Goal: Information Seeking & Learning: Check status

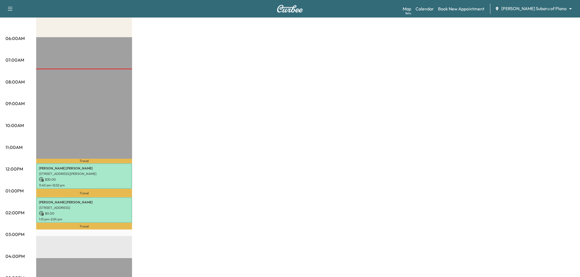
scroll to position [61, 0]
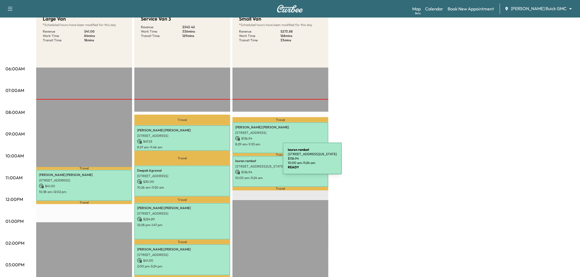
scroll to position [30, 0]
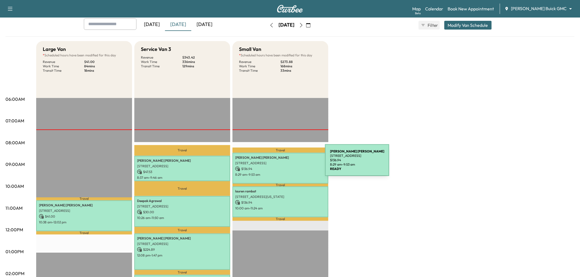
click at [284, 164] on p "1713 Eden Valley Lane, Plano, TX 75093, United States of America" at bounding box center [280, 163] width 90 height 4
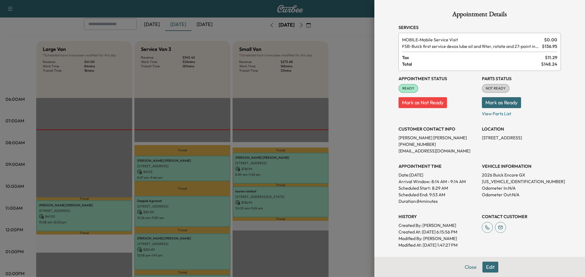
click at [284, 166] on div at bounding box center [292, 138] width 585 height 277
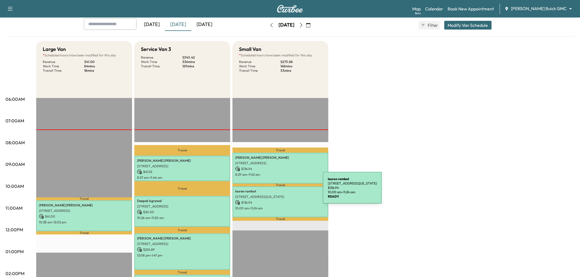
click at [282, 191] on p "lauren rambat" at bounding box center [280, 191] width 90 height 4
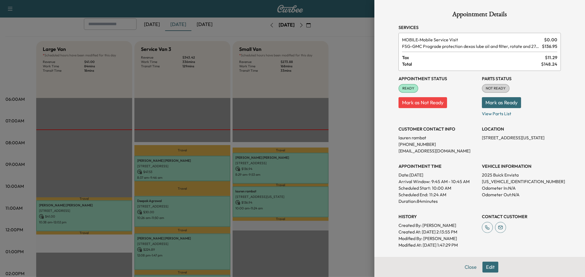
click at [282, 191] on div at bounding box center [292, 138] width 585 height 277
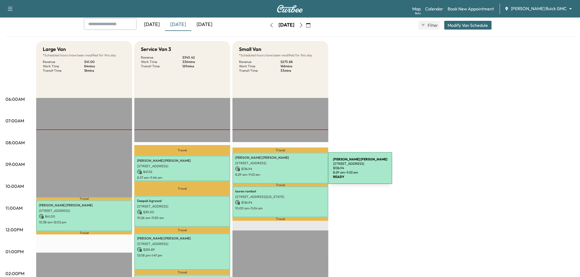
click at [287, 173] on p "8:29 am - 9:53 am" at bounding box center [280, 175] width 90 height 4
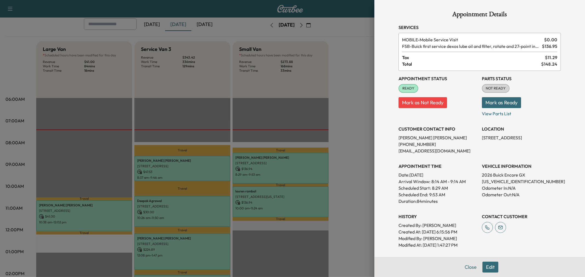
click at [287, 172] on div at bounding box center [292, 138] width 585 height 277
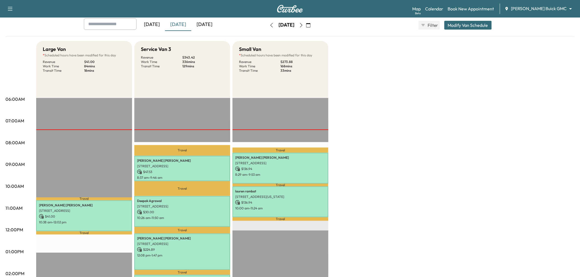
click at [350, 136] on div "Large Van * Scheduled hours have been modified for this day Revenue $ 41.00 Wor…" at bounding box center [305, 246] width 538 height 411
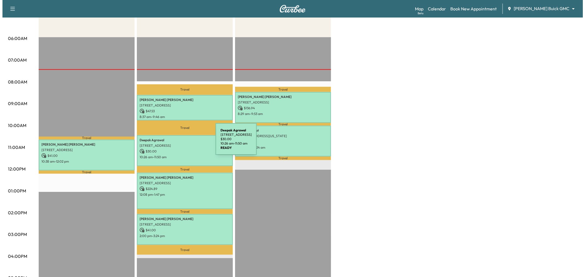
scroll to position [122, 0]
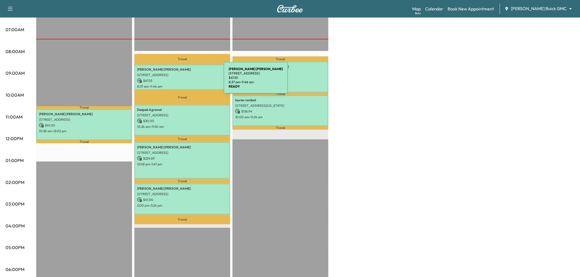
click at [184, 78] on p "$ 47.53" at bounding box center [182, 80] width 90 height 5
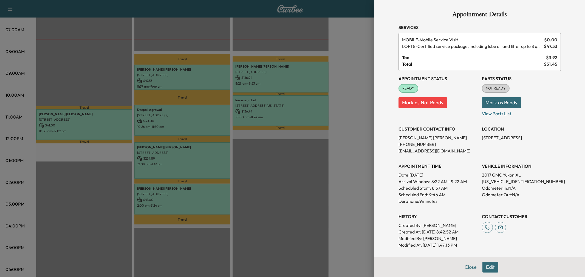
click at [184, 78] on div at bounding box center [292, 138] width 585 height 277
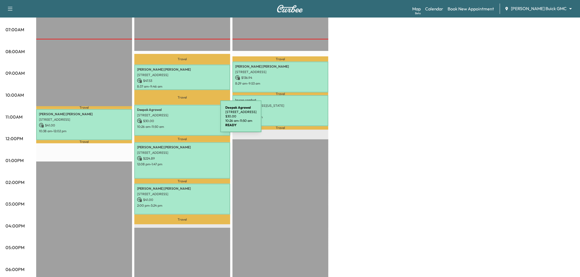
click at [179, 120] on p "$ 30.00" at bounding box center [182, 121] width 90 height 5
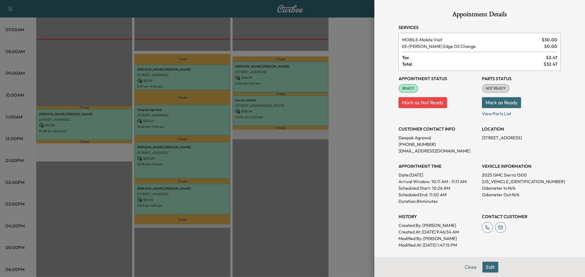
click at [179, 120] on div at bounding box center [292, 138] width 585 height 277
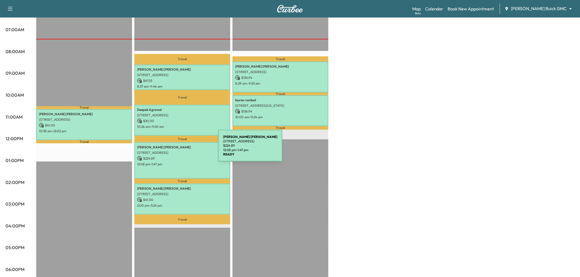
click at [180, 156] on p "$ 224.89" at bounding box center [182, 158] width 90 height 5
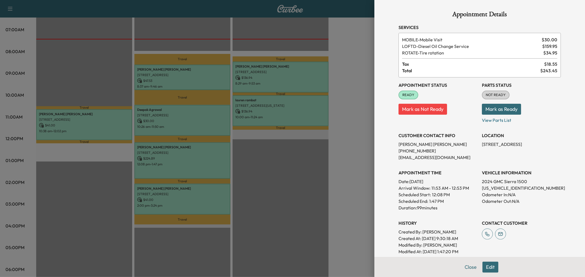
click at [181, 155] on div at bounding box center [292, 138] width 585 height 277
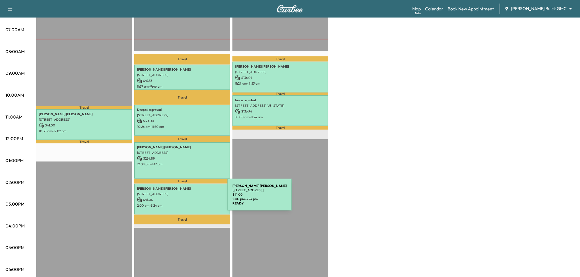
click at [186, 198] on p "$ 41.00" at bounding box center [182, 200] width 90 height 5
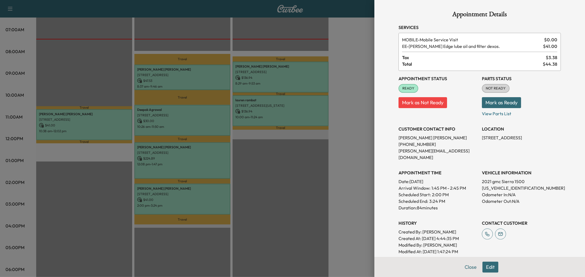
click at [186, 198] on div at bounding box center [292, 138] width 585 height 277
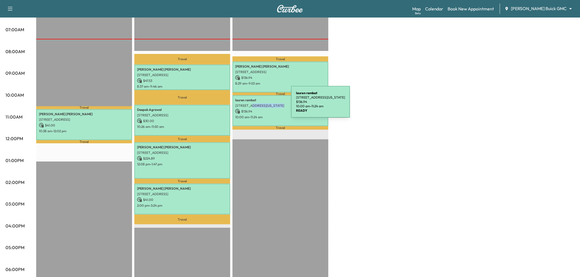
click at [250, 107] on div "lauren rambat 2523 Ohio Dr, Plano, TX 75093, USA $ 136.94 10:00 am - 11:24 am" at bounding box center [280, 110] width 96 height 31
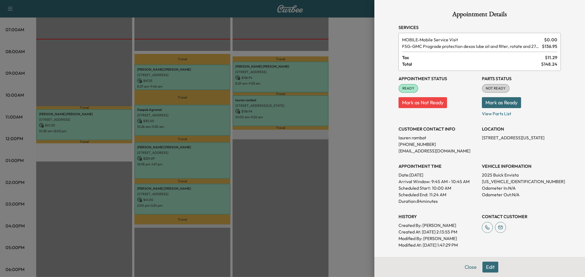
click at [276, 84] on div at bounding box center [292, 138] width 585 height 277
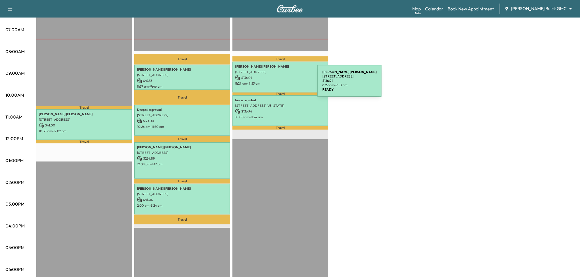
click at [276, 84] on p "8:29 am - 9:53 am" at bounding box center [280, 83] width 90 height 4
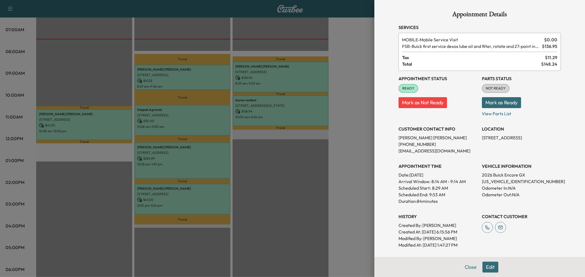
click at [303, 75] on div at bounding box center [292, 138] width 585 height 277
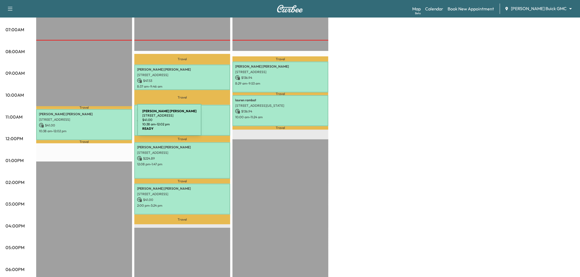
click at [96, 123] on p "$ 41.00" at bounding box center [84, 125] width 90 height 5
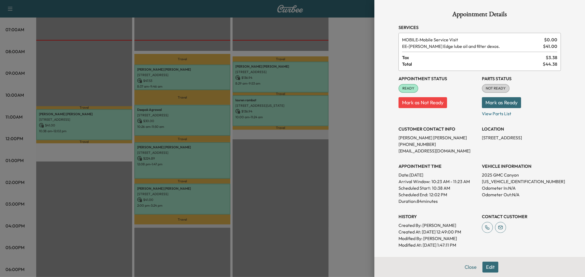
click at [162, 154] on div at bounding box center [292, 138] width 585 height 277
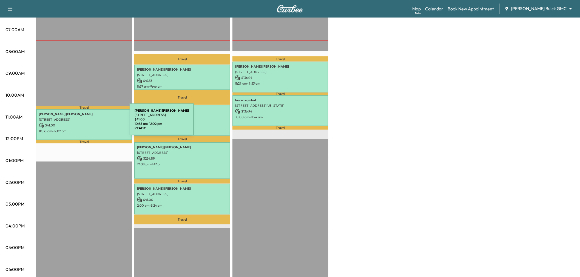
click at [89, 123] on p "$ 41.00" at bounding box center [84, 125] width 90 height 5
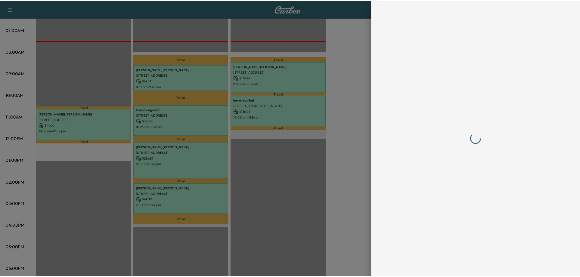
scroll to position [0, 0]
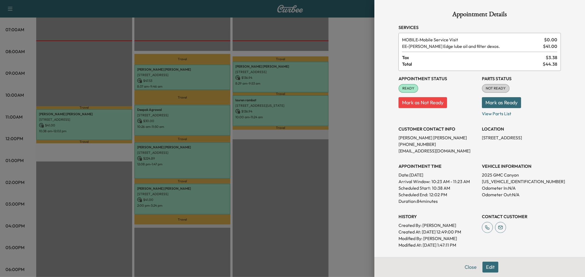
click at [107, 64] on div at bounding box center [292, 138] width 585 height 277
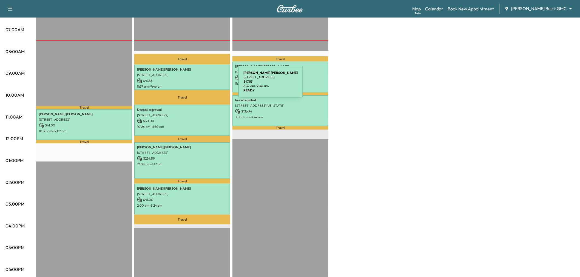
click at [197, 85] on p "8:37 am - 9:46 am" at bounding box center [182, 86] width 90 height 4
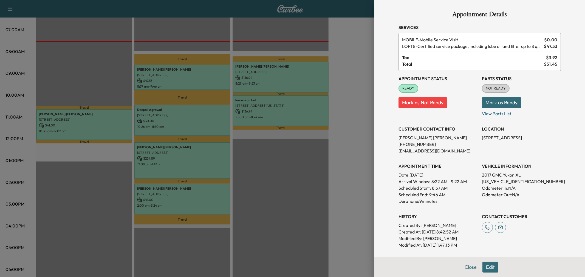
click at [197, 85] on div at bounding box center [292, 138] width 585 height 277
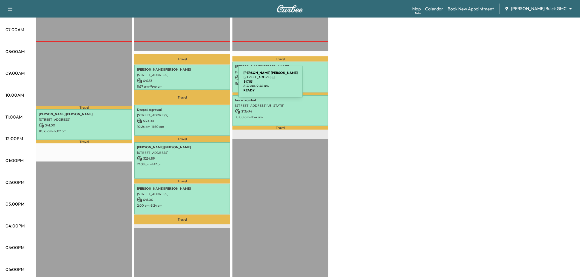
click at [197, 85] on p "8:37 am - 9:46 am" at bounding box center [182, 86] width 90 height 4
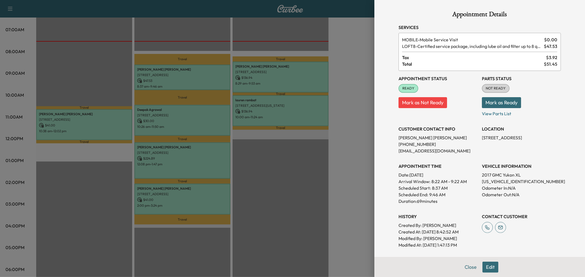
click at [197, 125] on div at bounding box center [292, 138] width 585 height 277
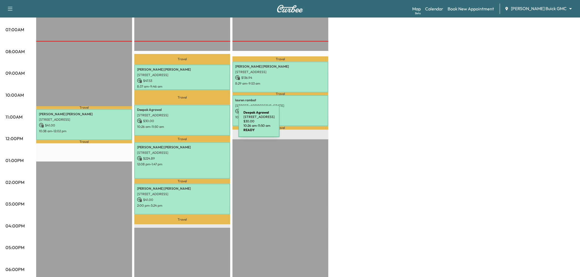
click at [197, 125] on p "10:26 am - 11:50 am" at bounding box center [182, 127] width 90 height 4
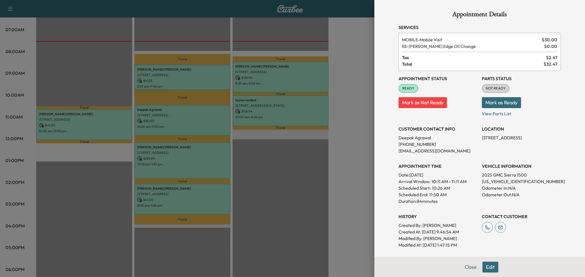
click at [197, 124] on div at bounding box center [292, 138] width 585 height 277
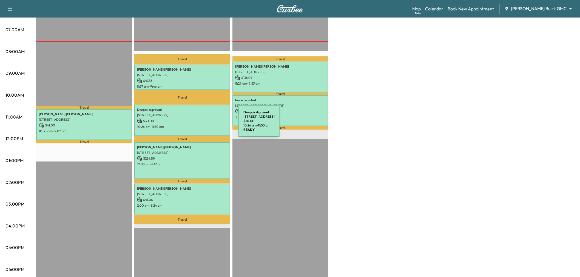
click at [197, 125] on p "10:26 am - 11:50 am" at bounding box center [182, 127] width 90 height 4
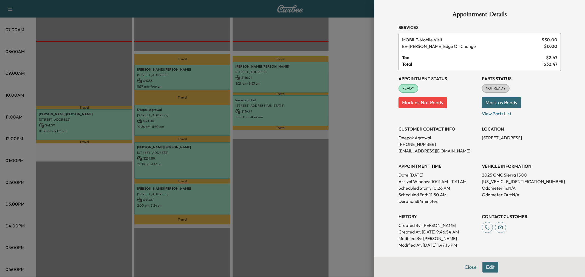
click at [197, 124] on div at bounding box center [292, 138] width 585 height 277
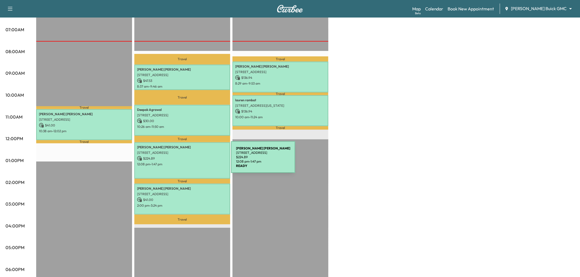
click at [190, 162] on p "12:08 pm - 1:47 pm" at bounding box center [182, 164] width 90 height 4
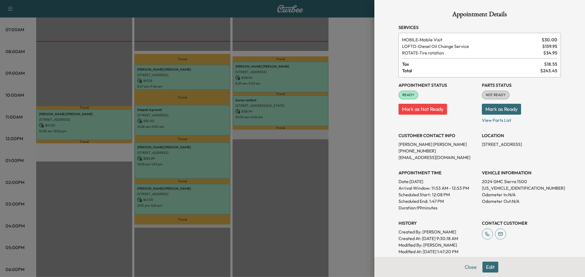
click at [190, 161] on div at bounding box center [292, 138] width 585 height 277
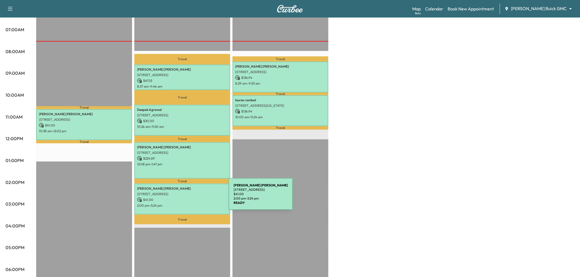
click at [188, 198] on p "$ 41.00" at bounding box center [182, 200] width 90 height 5
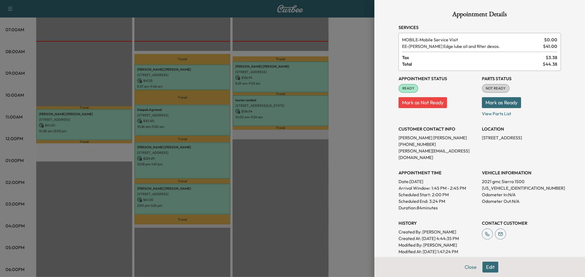
click at [188, 198] on div at bounding box center [292, 138] width 585 height 277
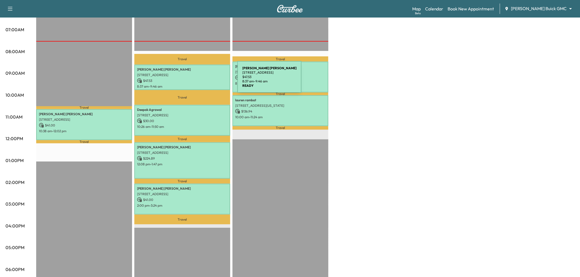
click at [196, 80] on p "$ 47.53" at bounding box center [182, 80] width 90 height 5
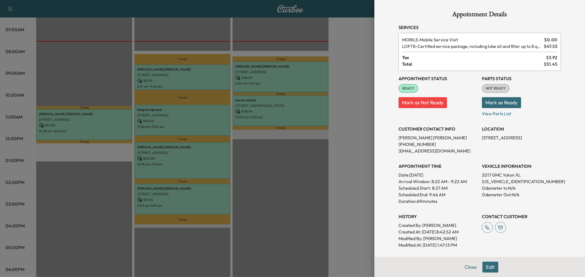
click at [196, 115] on div at bounding box center [292, 138] width 585 height 277
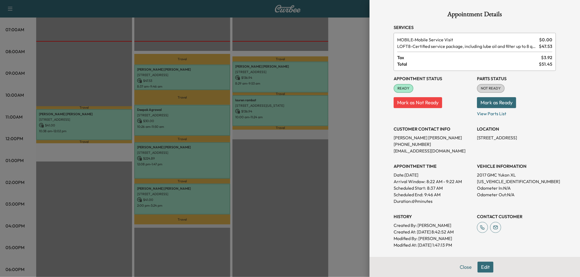
click at [196, 115] on p "[STREET_ADDRESS]" at bounding box center [182, 115] width 90 height 4
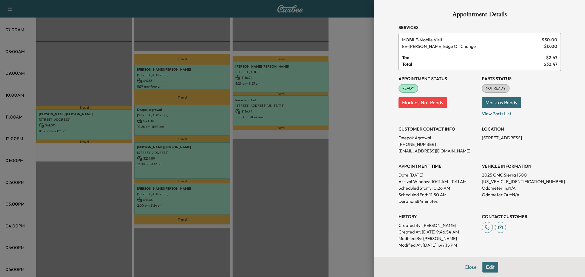
click at [186, 162] on div at bounding box center [292, 138] width 585 height 277
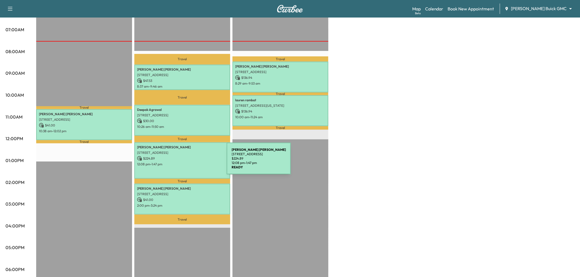
click at [186, 162] on p "12:08 pm - 1:47 pm" at bounding box center [182, 164] width 90 height 4
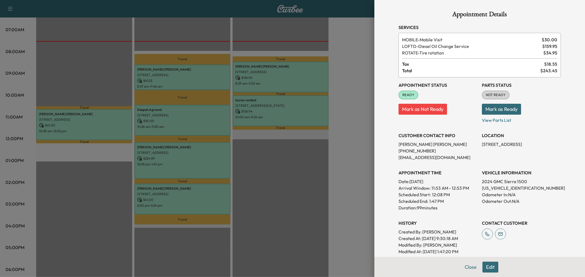
click at [201, 210] on div at bounding box center [292, 138] width 585 height 277
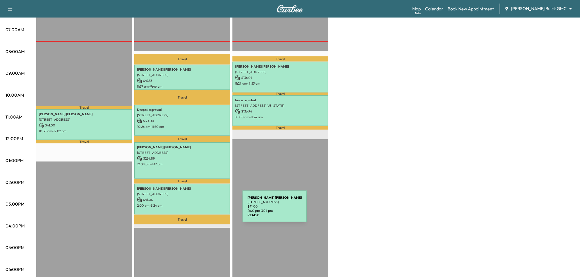
click at [201, 210] on div "Vanessa Robles 1428 BIRD CHERRY LN, PROSPER, TX 75078, USA $ 41.00 2:00 pm - 3:…" at bounding box center [182, 199] width 96 height 31
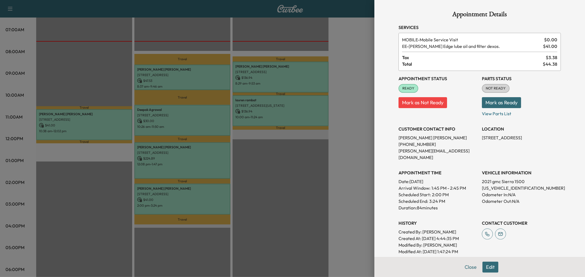
click at [206, 199] on div at bounding box center [292, 138] width 585 height 277
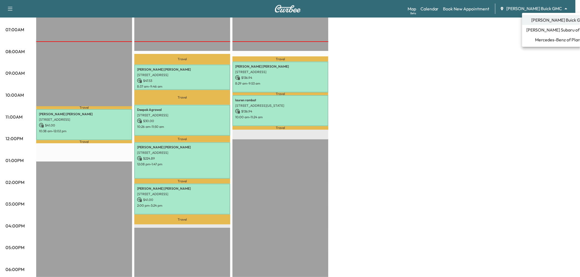
click at [533, 8] on body "Support Log Out Map Beta Calendar Book New Appointment Ewing Buick GMC ********…" at bounding box center [290, 16] width 580 height 277
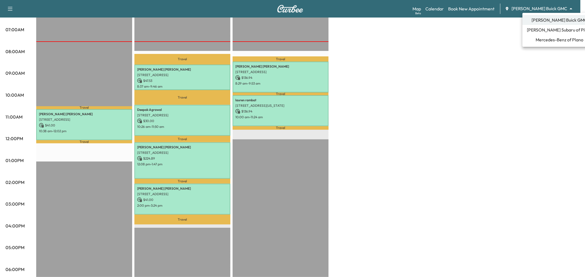
click at [563, 32] on span "Ewing Subaru of Plano" at bounding box center [559, 30] width 65 height 7
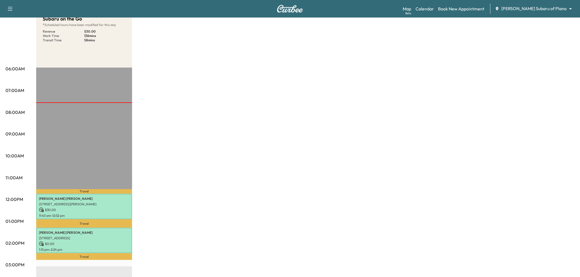
scroll to position [91, 0]
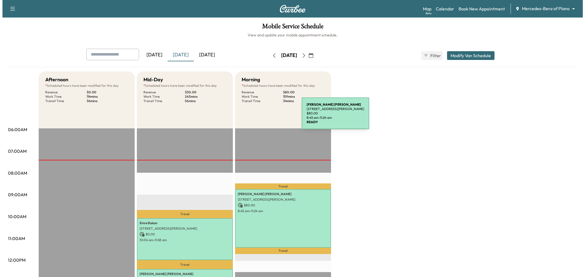
scroll to position [122, 0]
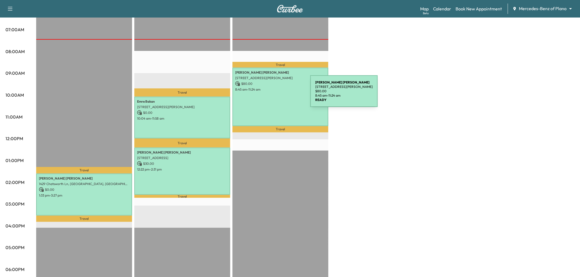
click at [269, 95] on div "[PERSON_NAME] [STREET_ADDRESS][PERSON_NAME] $ 80.00 8:45 am - 11:24 am" at bounding box center [280, 97] width 96 height 59
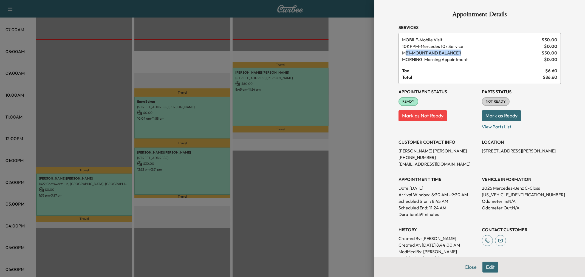
drag, startPoint x: 402, startPoint y: 52, endPoint x: 461, endPoint y: 53, distance: 58.9
click at [461, 53] on span "MB1 - MOUNT AND BALANCE 1" at bounding box center [470, 53] width 137 height 7
click at [472, 52] on span "MB1 - MOUNT AND BALANCE 1" at bounding box center [470, 53] width 137 height 7
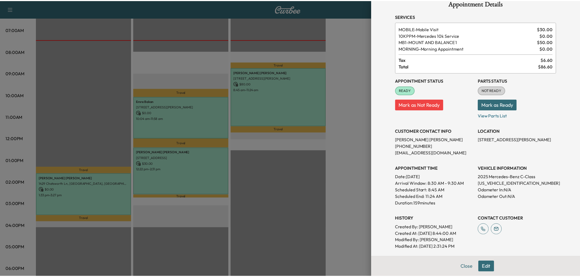
scroll to position [0, 0]
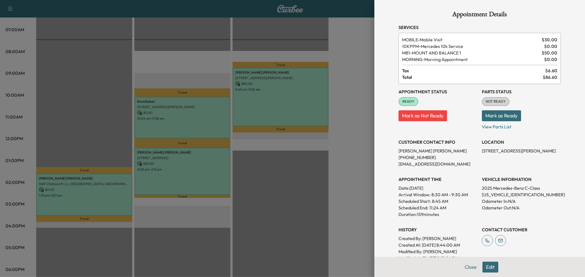
click at [81, 189] on div at bounding box center [292, 138] width 585 height 277
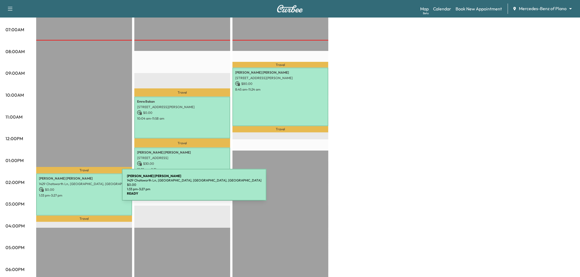
click at [81, 188] on p "$ 0.00" at bounding box center [84, 190] width 90 height 5
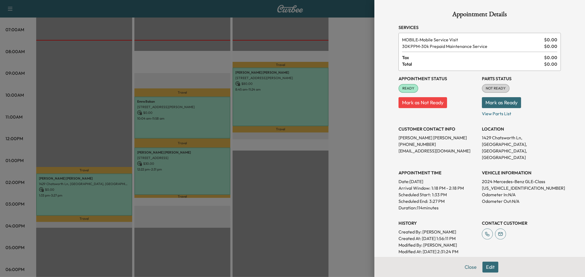
click at [174, 173] on div at bounding box center [292, 138] width 585 height 277
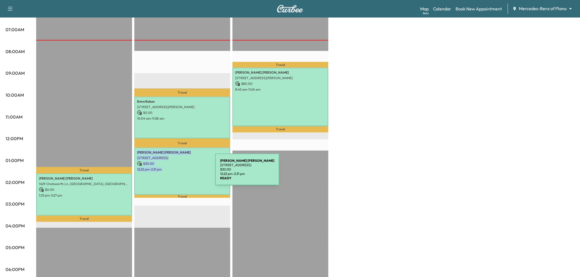
click at [174, 173] on div "Kuntal Joardar 5124 Water Haven Ln, Plano, TX 75093, USA $ 30.00 12:22 pm - 2:3…" at bounding box center [182, 172] width 96 height 48
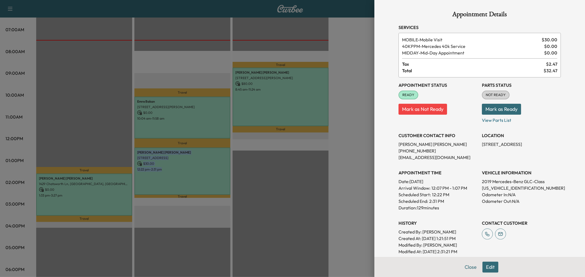
click at [287, 164] on div at bounding box center [292, 138] width 585 height 277
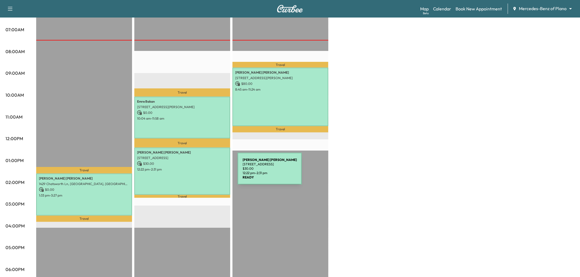
click at [197, 172] on div "Kuntal Joardar 5124 Water Haven Ln, Plano, TX 75093, USA $ 30.00 12:22 pm - 2:3…" at bounding box center [182, 172] width 96 height 48
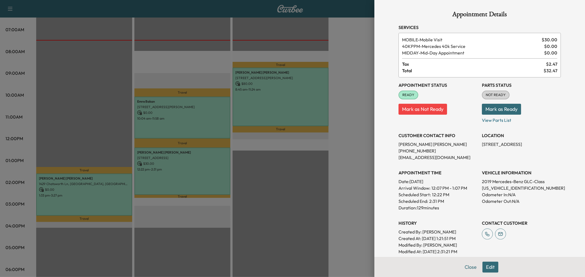
click at [200, 117] on div at bounding box center [292, 138] width 585 height 277
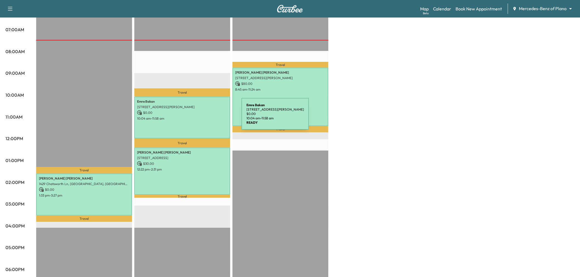
click at [200, 117] on p "10:04 am - 11:58 am" at bounding box center [182, 119] width 90 height 4
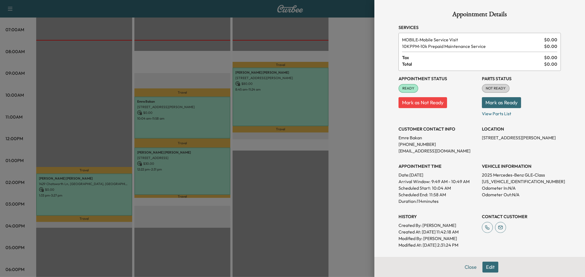
click at [200, 117] on div at bounding box center [292, 138] width 585 height 277
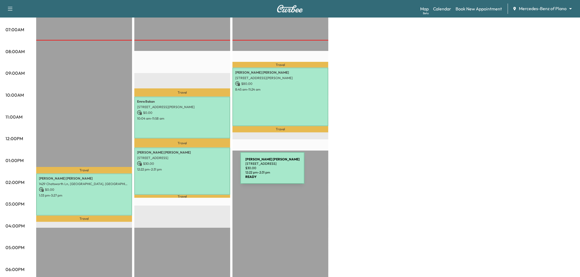
click at [193, 173] on div "Kuntal Joardar 5124 Water Haven Ln, Plano, TX 75093, USA $ 30.00 12:22 pm - 2:3…" at bounding box center [182, 172] width 96 height 48
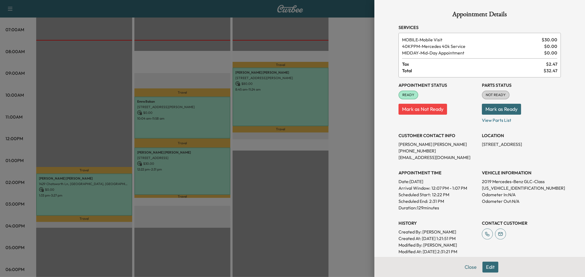
click at [193, 165] on div at bounding box center [292, 138] width 585 height 277
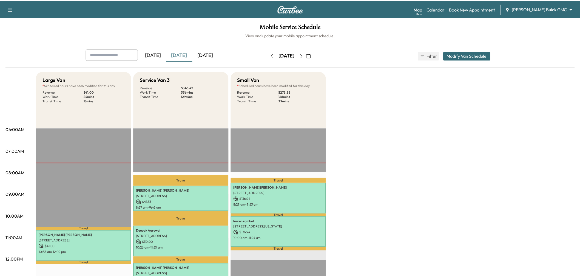
scroll to position [122, 0]
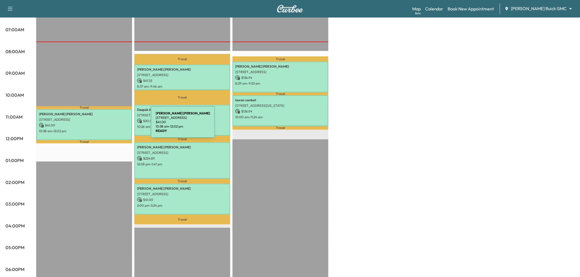
click at [110, 126] on p "$ 41.00" at bounding box center [84, 125] width 90 height 5
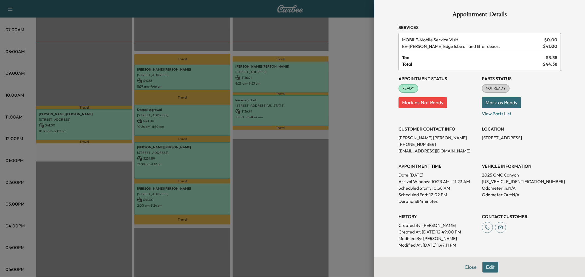
click at [103, 152] on div at bounding box center [292, 138] width 585 height 277
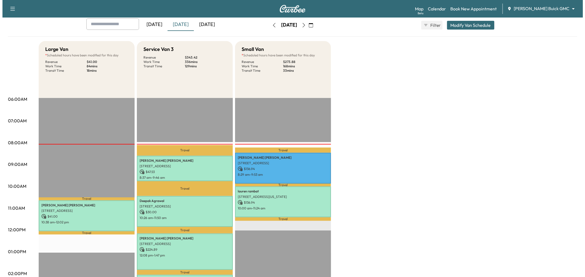
scroll to position [91, 0]
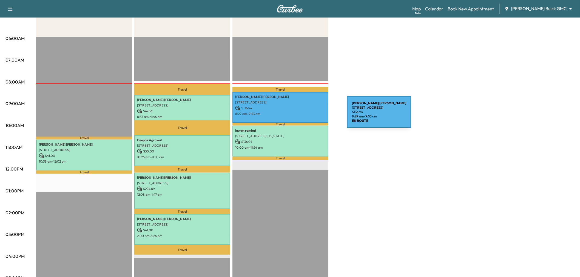
click at [306, 115] on div "[PERSON_NAME] [STREET_ADDRESS] $ 136.94 8:29 am - 9:53 am" at bounding box center [280, 107] width 96 height 31
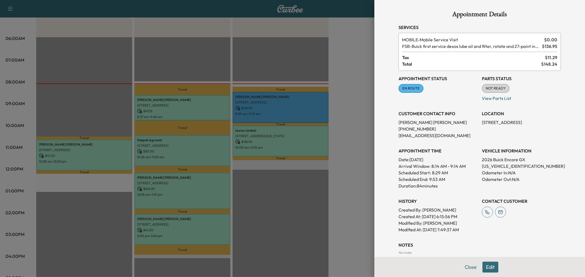
click at [360, 101] on div at bounding box center [292, 138] width 585 height 277
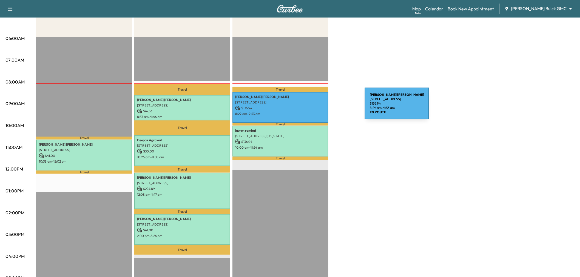
click at [324, 107] on p "$ 136.94" at bounding box center [280, 108] width 90 height 5
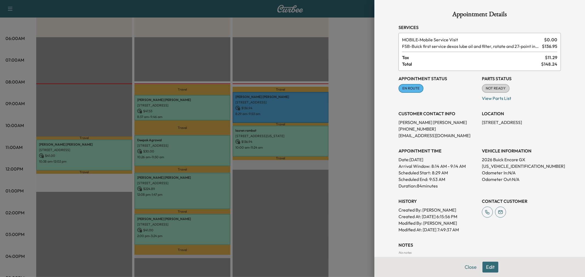
click at [310, 108] on div at bounding box center [292, 138] width 585 height 277
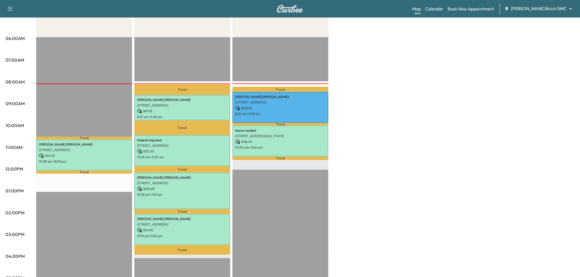
click at [371, 139] on div "Large Van * Scheduled hours have been modified for this day Revenue $ 41.00 Wor…" at bounding box center [305, 185] width 538 height 411
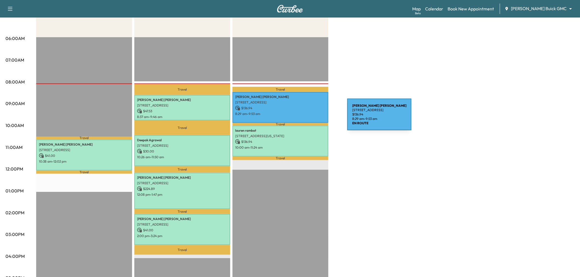
click at [304, 112] on p "8:29 am - 9:53 am" at bounding box center [280, 114] width 90 height 4
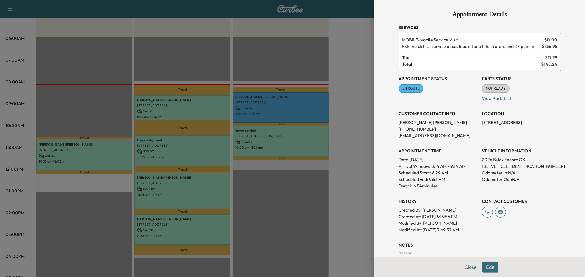
click at [348, 144] on div at bounding box center [292, 138] width 585 height 277
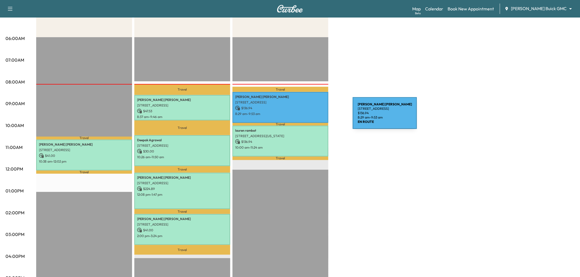
click at [312, 117] on div "[PERSON_NAME] [STREET_ADDRESS] $ 136.94 8:29 am - 9:53 am" at bounding box center [280, 107] width 96 height 31
